Goal: Communication & Community: Share content

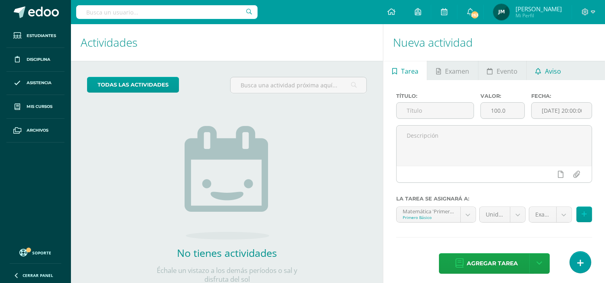
click at [541, 68] on link "Aviso" at bounding box center [548, 70] width 43 height 19
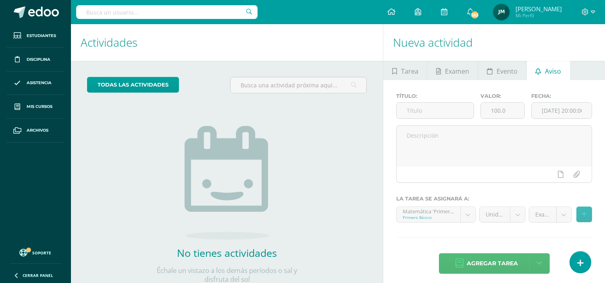
scroll to position [26, 0]
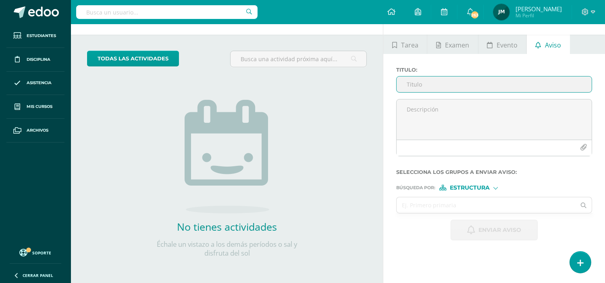
click at [495, 85] on input "Titulo :" at bounding box center [493, 85] width 195 height 16
type input "V"
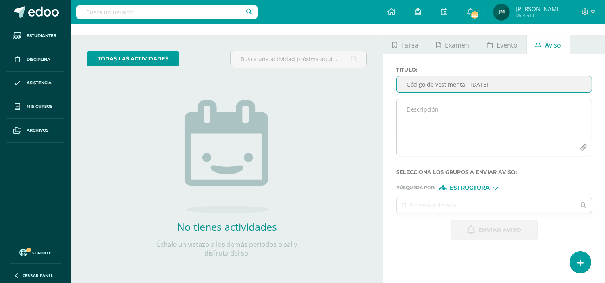
type input "Código de vestimenta - [DATE]"
click at [478, 110] on textarea at bounding box center [493, 120] width 195 height 40
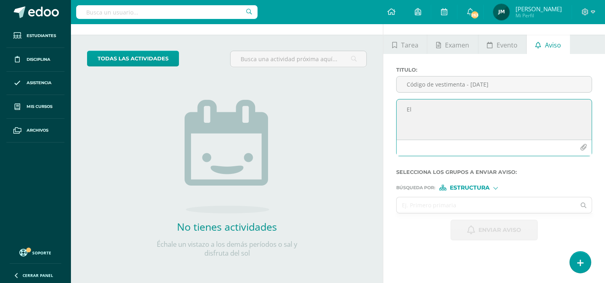
type textarea "E"
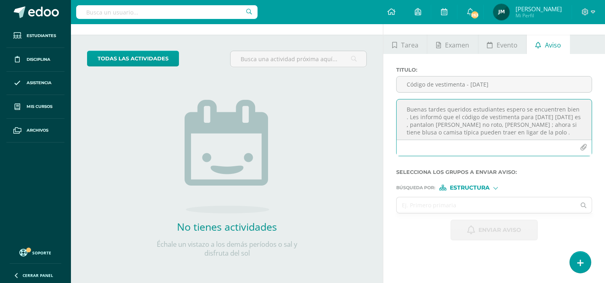
click at [446, 126] on textarea "Buenas tardes queridos estudiantes espero se encuentren bien . Les informó que …" at bounding box center [493, 120] width 195 height 40
click at [525, 132] on textarea "Buenas tardes queridos estudiantes espero se encuentren bien . Les informó que …" at bounding box center [493, 120] width 195 height 40
click at [573, 132] on textarea "Buenas tardes queridos estudiantes espero se encuentren bien . Les informó que …" at bounding box center [493, 120] width 195 height 40
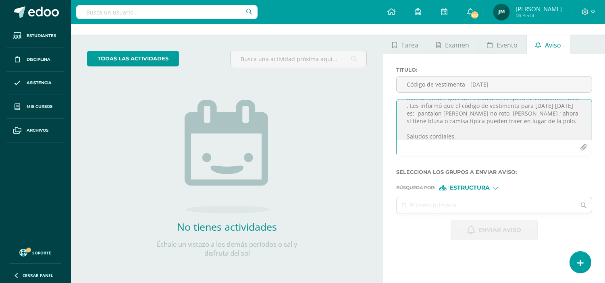
click at [404, 107] on textarea "Buenas tardes queridos estudiantes espero se encuentren bien . Les informó que …" at bounding box center [493, 120] width 195 height 40
type textarea "Buenas tardes queridos estudiantes espero se encuentren bien. Les informó que e…"
click at [488, 186] on span "Estructura" at bounding box center [470, 188] width 40 height 4
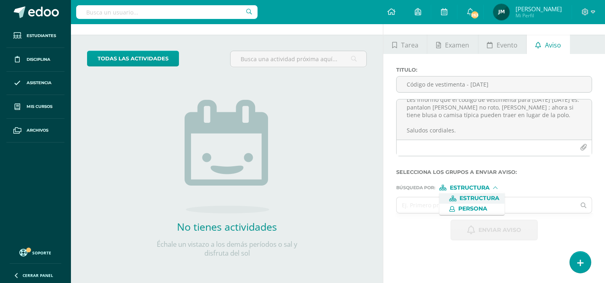
click at [484, 202] on span "Estructura" at bounding box center [471, 198] width 65 height 10
click at [486, 206] on input "text" at bounding box center [485, 205] width 179 height 16
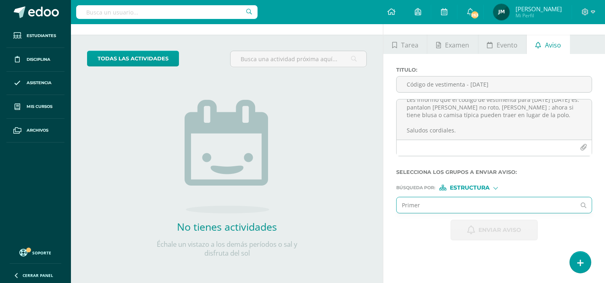
type input "Primero"
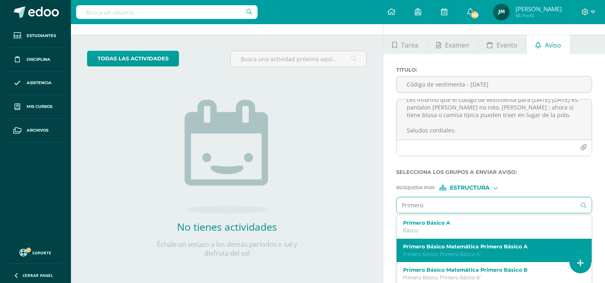
click at [493, 250] on label "Primero Básico Matemática Primero Básico A" at bounding box center [490, 247] width 174 height 6
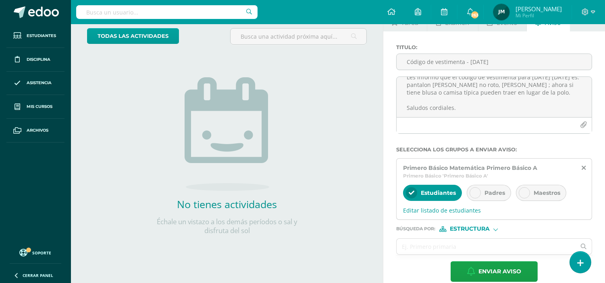
scroll to position [61, 0]
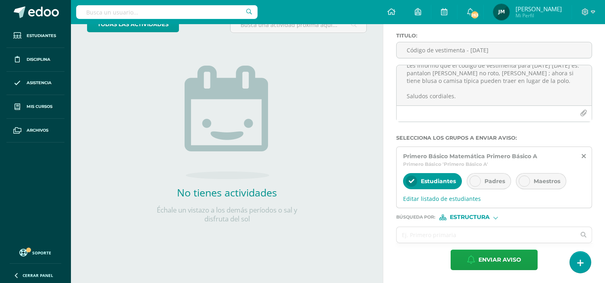
click at [489, 216] on span "Estructura" at bounding box center [470, 217] width 40 height 4
click at [475, 239] on span "Persona" at bounding box center [472, 239] width 29 height 4
click at [477, 234] on input "text" at bounding box center [485, 235] width 179 height 16
type input "[PERSON_NAME] Mis"
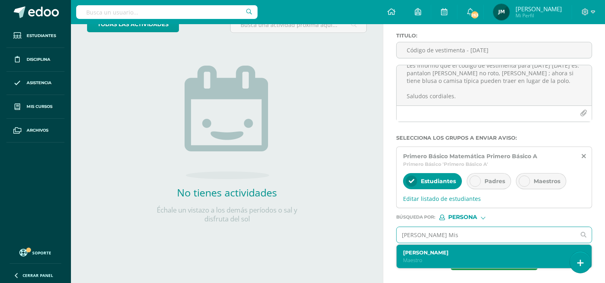
click at [458, 257] on div "[PERSON_NAME]" at bounding box center [490, 257] width 174 height 14
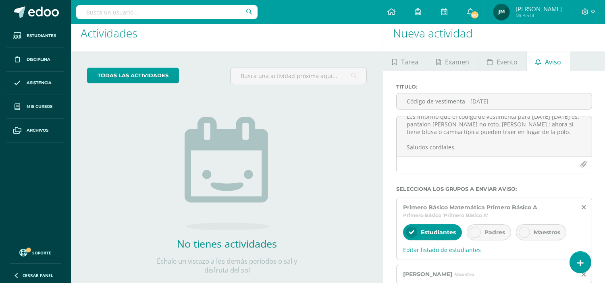
scroll to position [0, 0]
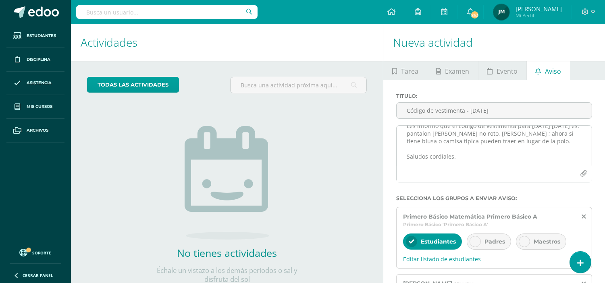
click at [468, 135] on textarea "Buenas tardes queridos estudiantes espero se encuentren bien. Les informó que e…" at bounding box center [493, 146] width 195 height 40
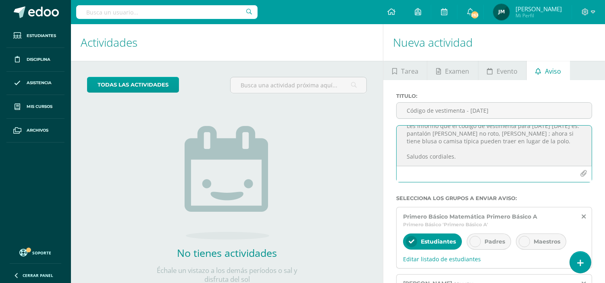
click at [512, 144] on textarea "Buenas tardes queridos estudiantes espero se encuentren bien. Les informó que e…" at bounding box center [493, 146] width 195 height 40
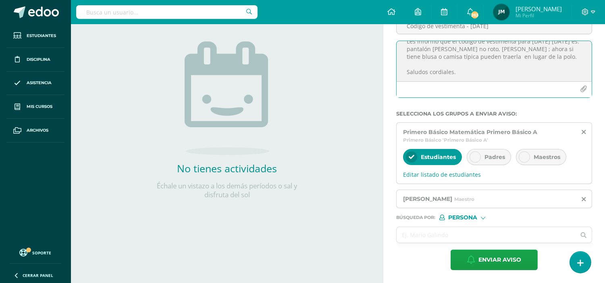
scroll to position [85, 0]
type textarea "Buenas tardes queridos estudiantes espero se encuentren bien. Les informó que e…"
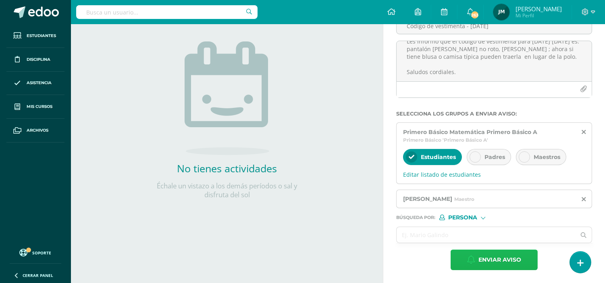
click at [485, 259] on span "Enviar aviso" at bounding box center [499, 260] width 43 height 20
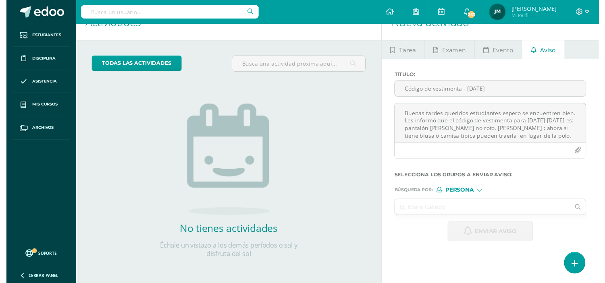
scroll to position [14, 0]
